Goal: Find specific page/section: Find specific page/section

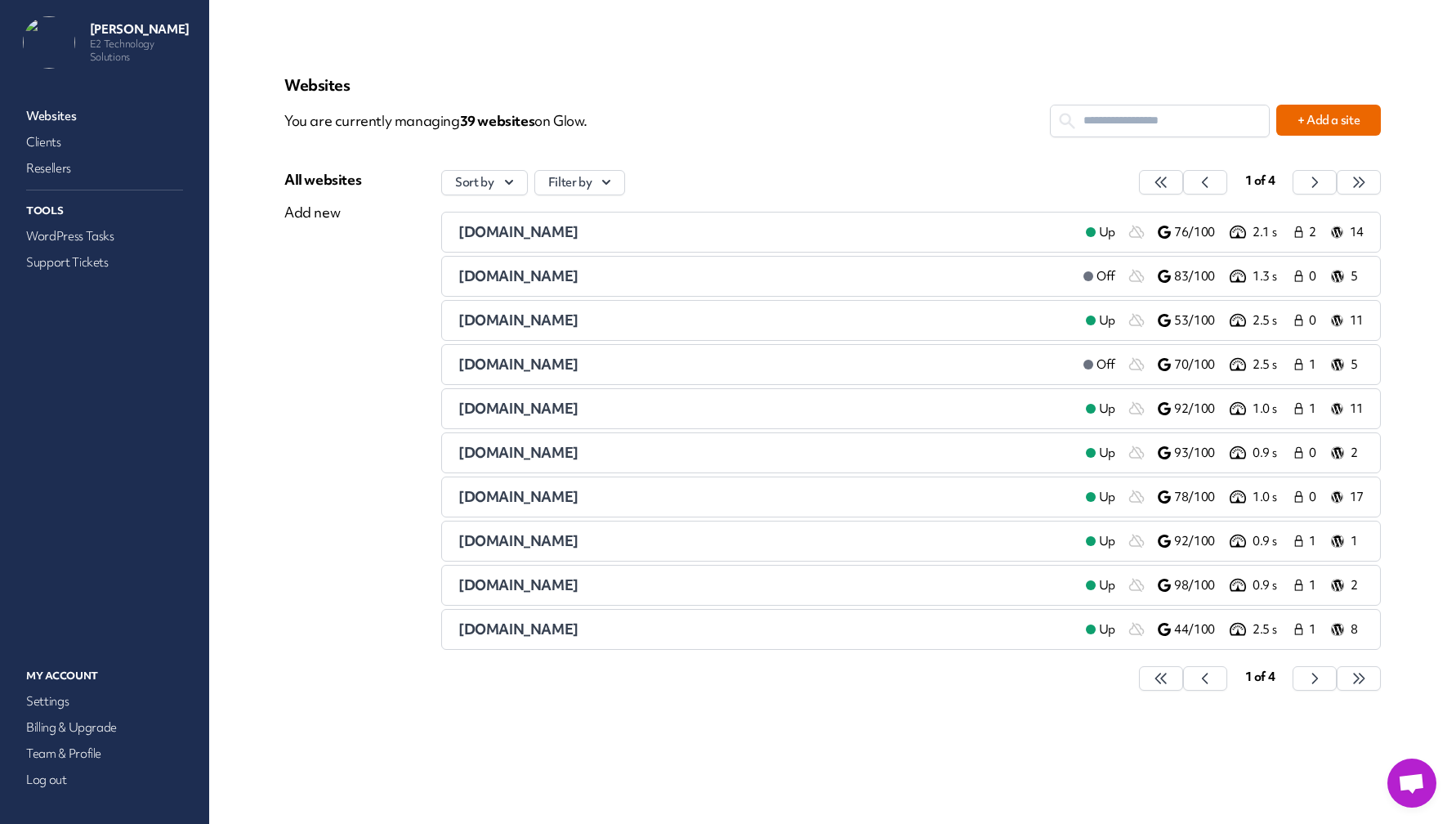
click at [1173, 117] on input "text" at bounding box center [1159, 121] width 218 height 30
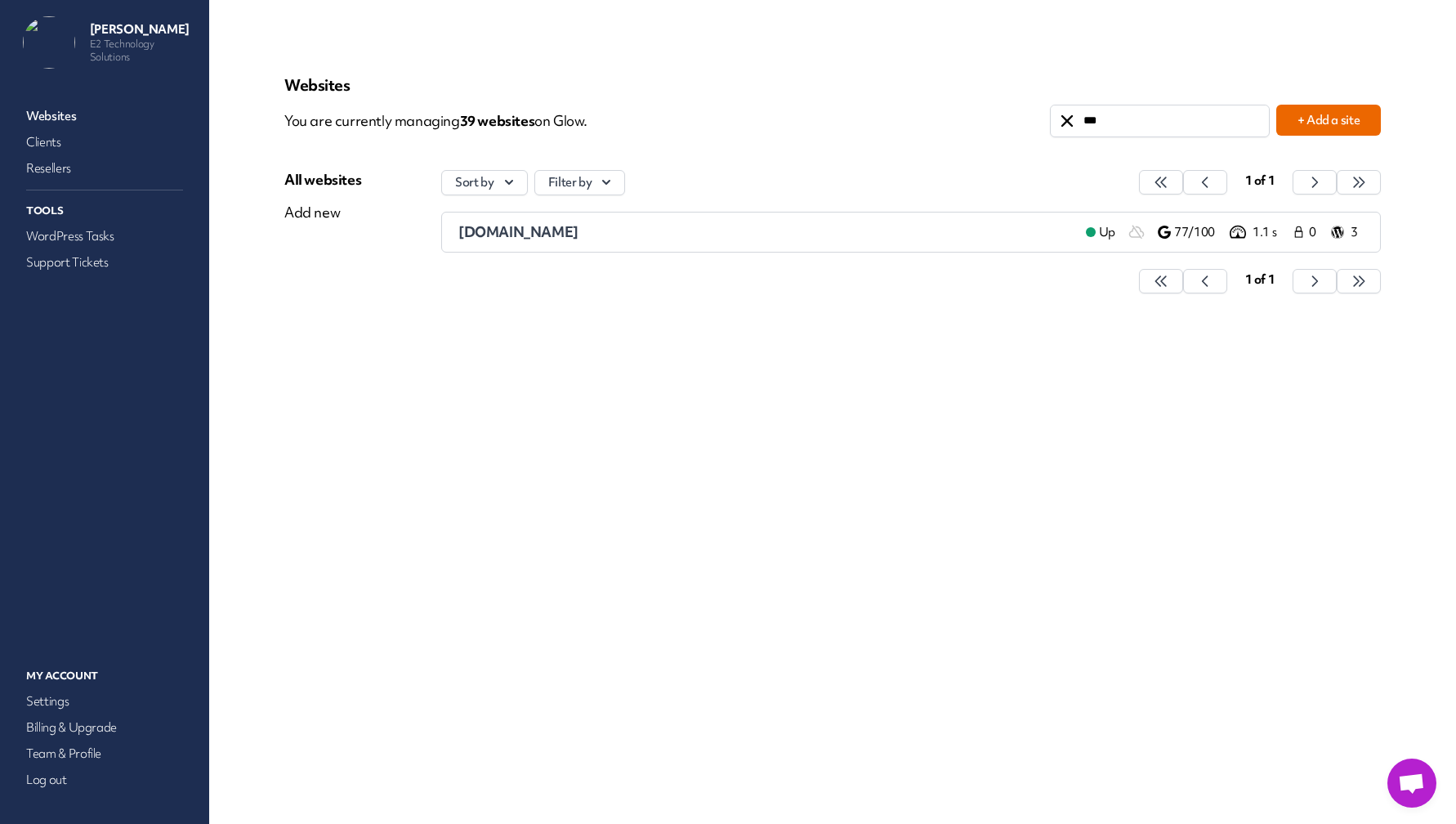
type input "***"
click at [579, 228] on span "[DOMAIN_NAME]" at bounding box center [518, 231] width 120 height 19
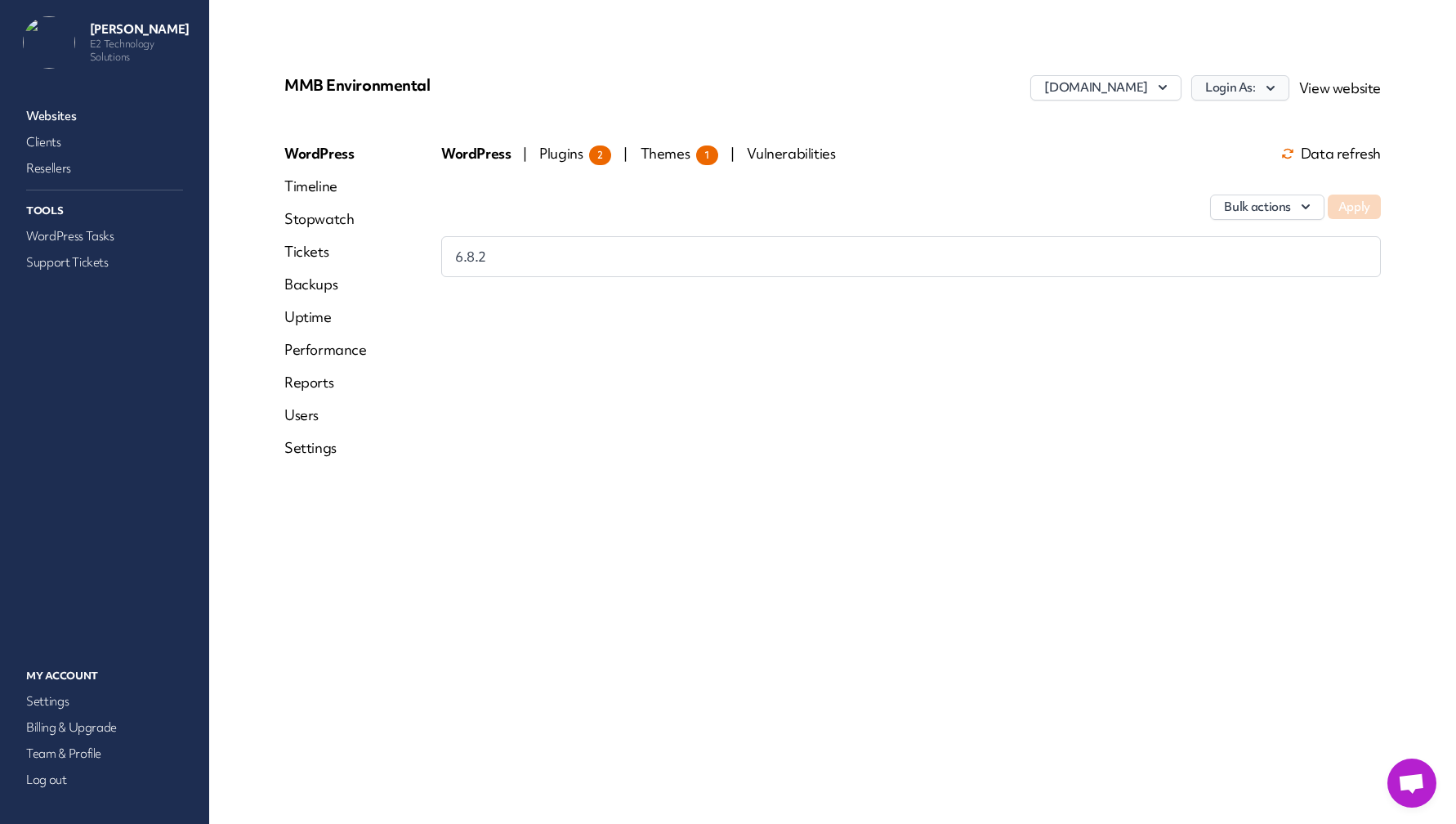
click at [1242, 94] on button "Login As:" at bounding box center [1240, 88] width 98 height 26
click at [1220, 124] on link "admin" at bounding box center [1198, 123] width 181 height 30
click at [78, 107] on link "Websites" at bounding box center [105, 116] width 163 height 23
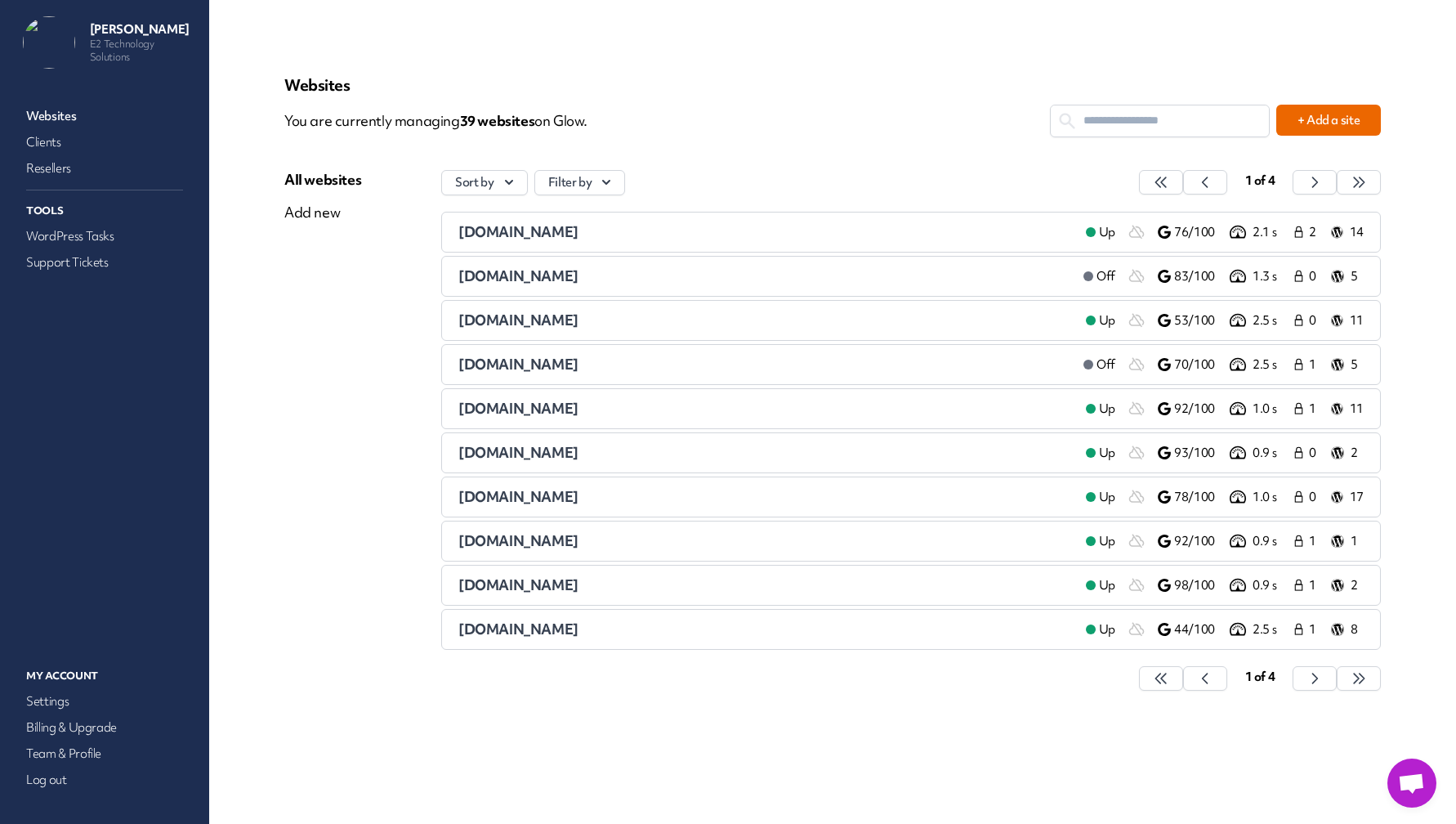
click at [69, 115] on link "Websites" at bounding box center [105, 116] width 163 height 23
click at [1103, 131] on input "text" at bounding box center [1159, 121] width 218 height 30
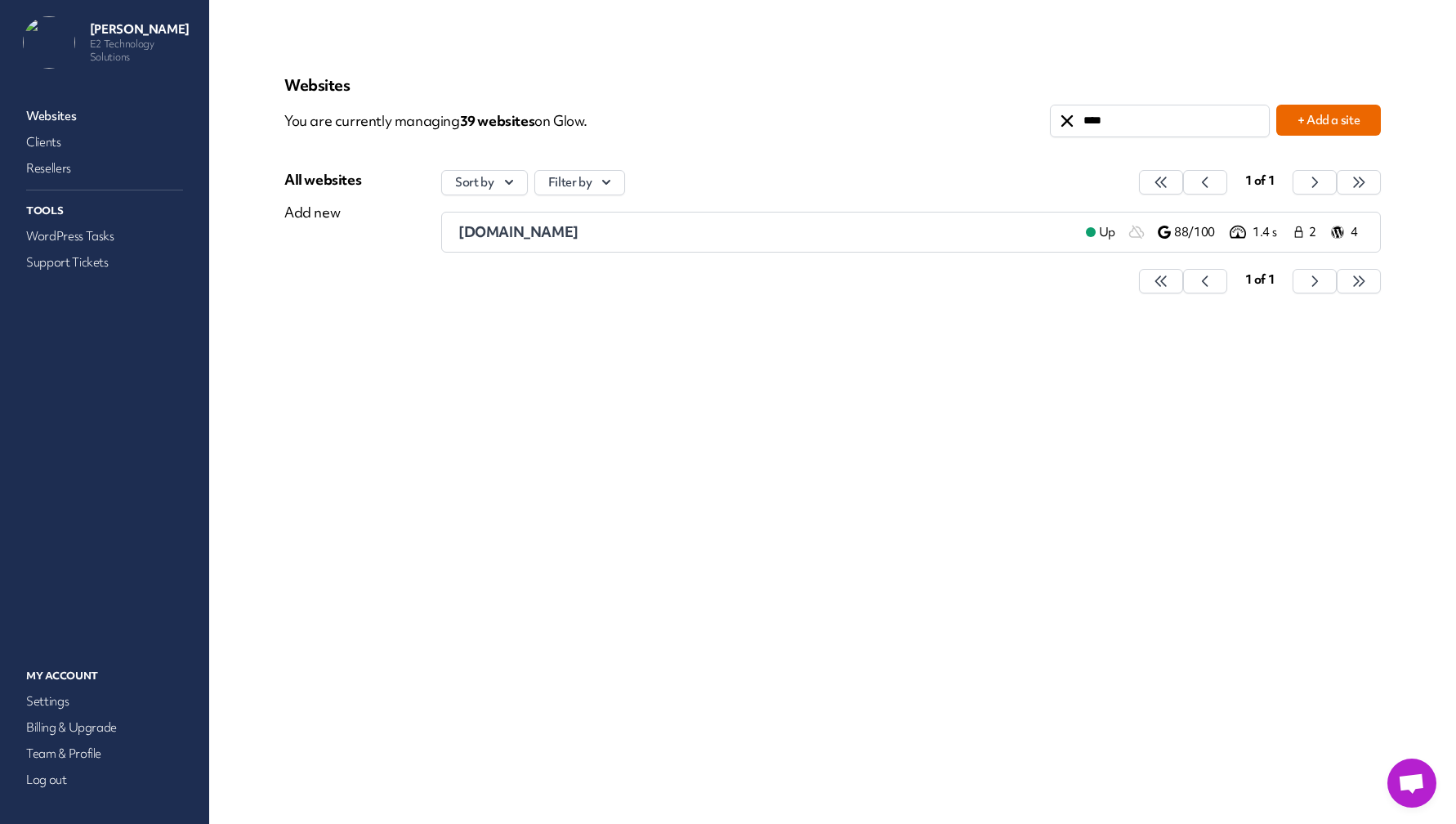
type input "****"
click at [522, 233] on span "[DOMAIN_NAME]" at bounding box center [518, 231] width 120 height 19
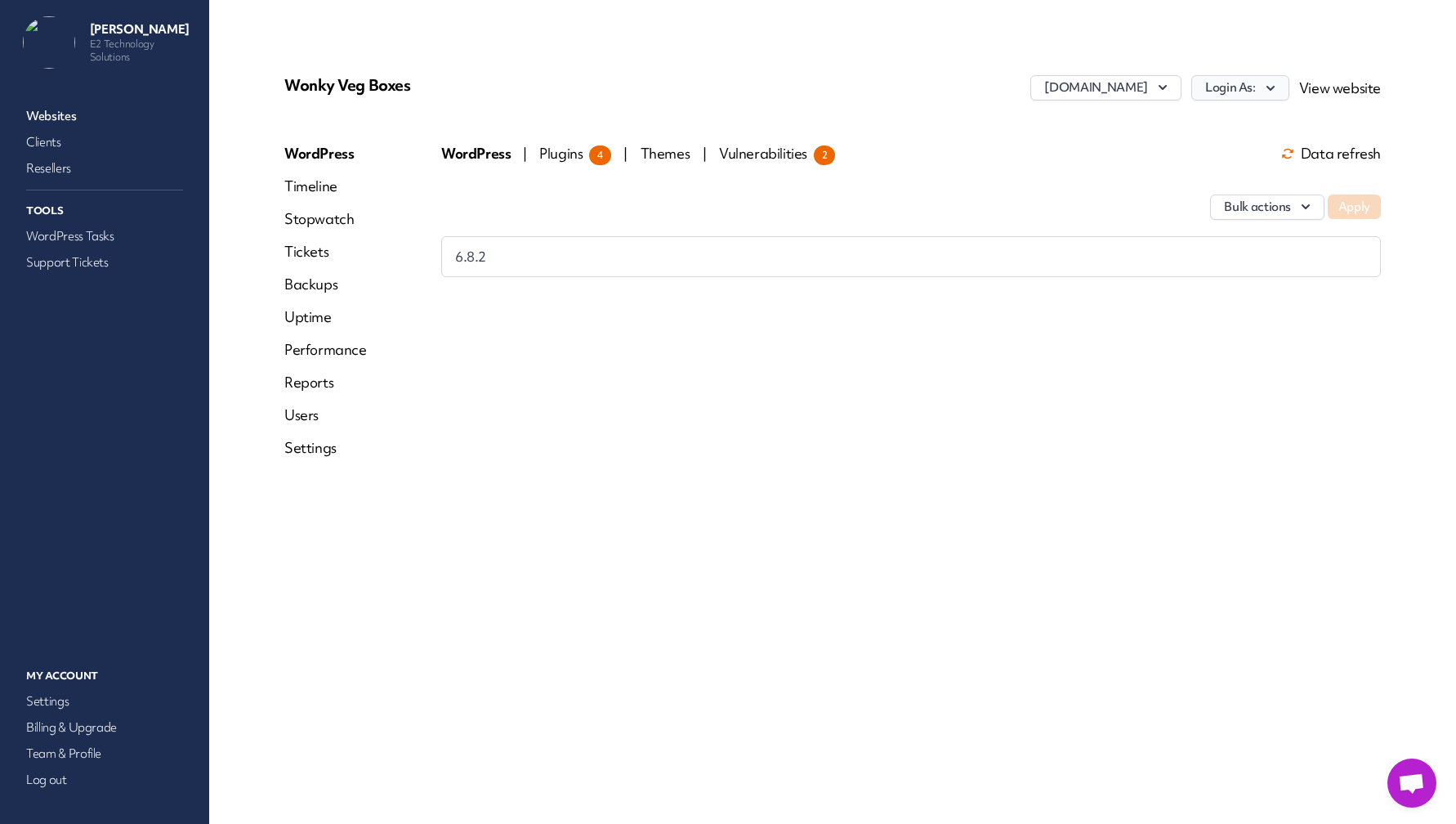
click at [1238, 83] on button "Login As:" at bounding box center [1240, 88] width 98 height 26
click at [1126, 156] on link "Ella_E2" at bounding box center [1198, 154] width 181 height 30
